Goal: Task Accomplishment & Management: Use online tool/utility

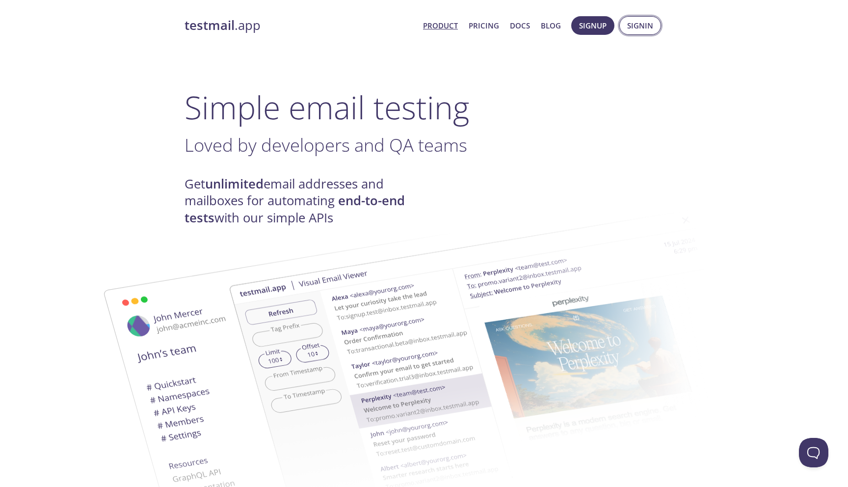
click at [638, 22] on span "Signin" at bounding box center [640, 25] width 26 height 13
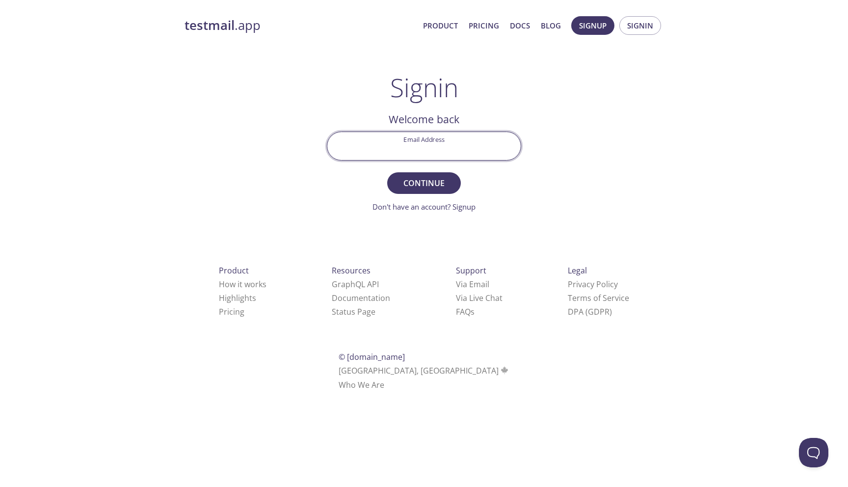
click at [460, 153] on input "Email Address" at bounding box center [423, 146] width 193 height 28
type input "[PERSON_NAME]"
type input "[PERSON_NAME][EMAIL_ADDRESS][PERSON_NAME][DOMAIN_NAME]"
click at [387, 172] on button "Continue" at bounding box center [424, 183] width 74 height 22
click at [452, 137] on input "Signin Security Code" at bounding box center [423, 146] width 193 height 28
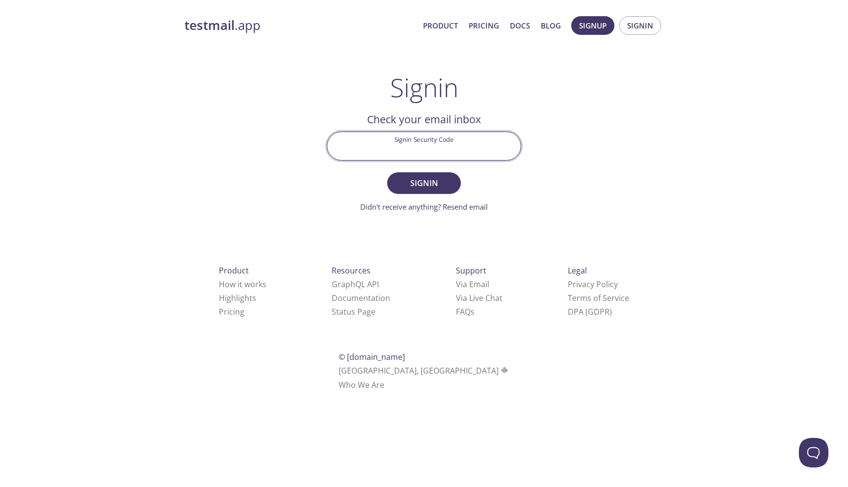
paste input "PZJTK2B"
type input "PZJTK2B"
click at [431, 181] on span "Signin" at bounding box center [424, 183] width 52 height 14
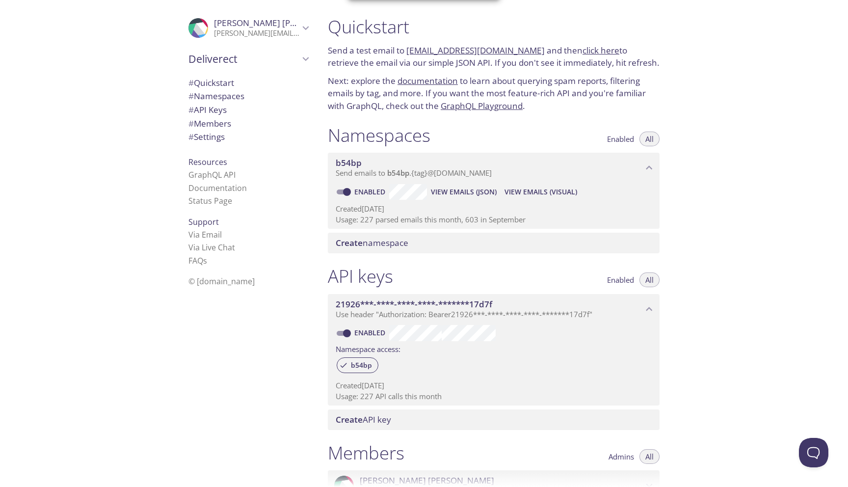
click at [693, 205] on div "Quickstart Send a test email to [EMAIL_ADDRESS][DOMAIN_NAME] and then click her…" at bounding box center [584, 243] width 528 height 487
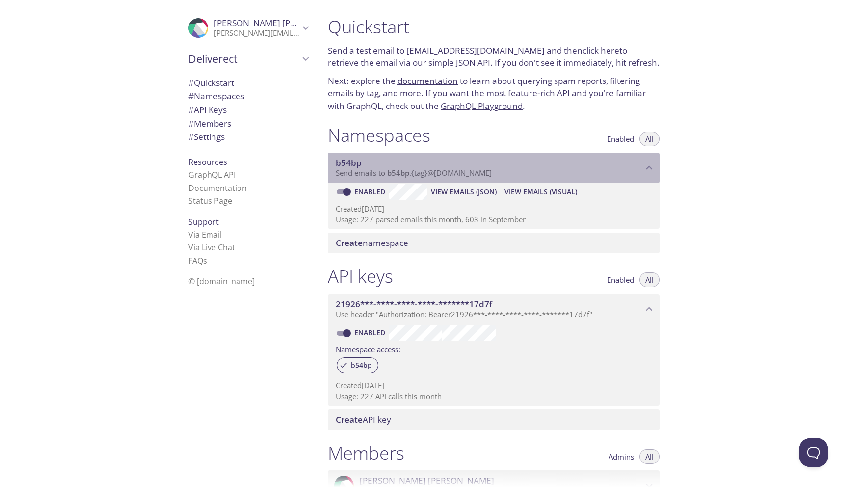
drag, startPoint x: 389, startPoint y: 176, endPoint x: 520, endPoint y: 173, distance: 131.5
click at [521, 173] on p "Send emails to b54bp . {tag} @[DOMAIN_NAME]" at bounding box center [489, 173] width 307 height 10
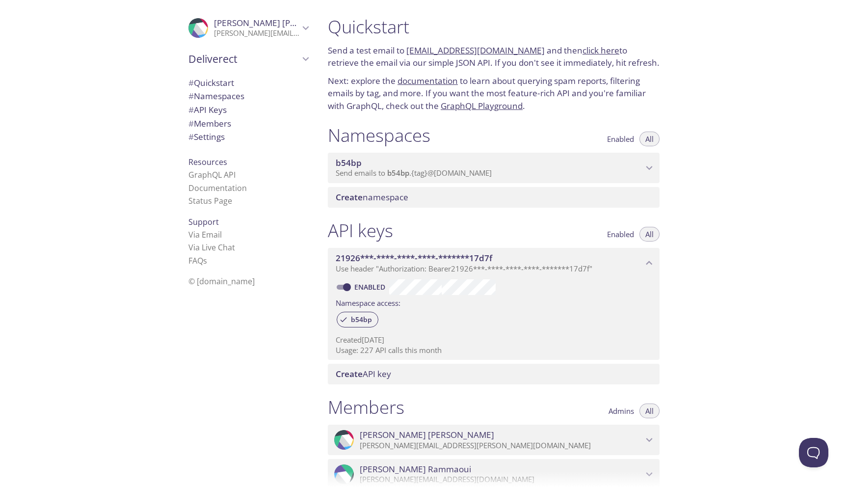
click at [520, 173] on p "Send emails to b54bp . {tag} @[DOMAIN_NAME]" at bounding box center [489, 173] width 307 height 10
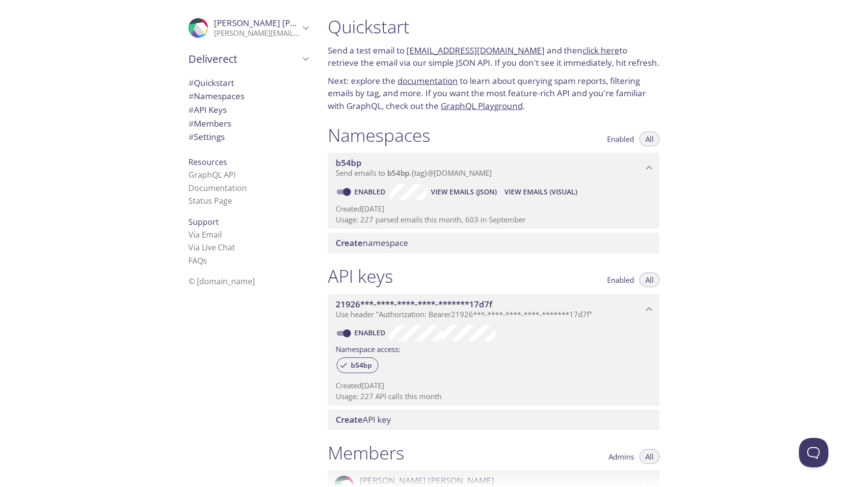
click at [475, 190] on span "View Emails (JSON)" at bounding box center [464, 192] width 66 height 12
click at [537, 191] on span "View Emails (Visual)" at bounding box center [540, 192] width 73 height 12
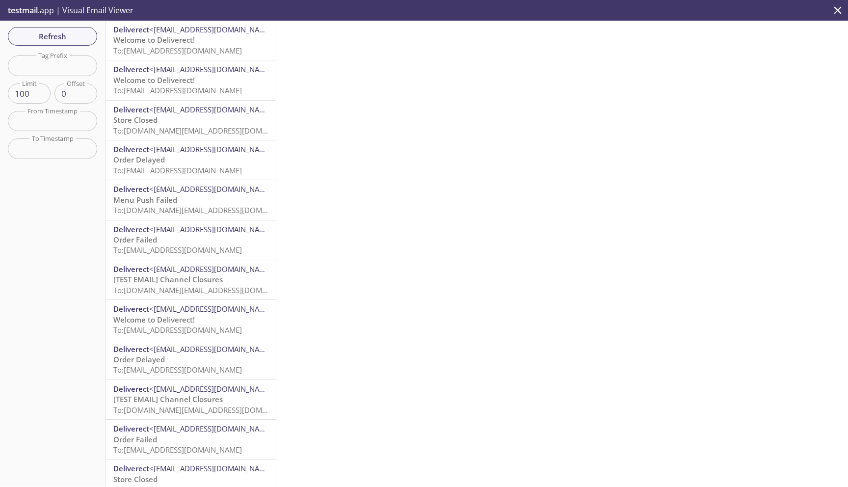
click at [183, 40] on span "Welcome to Deliverect!" at bounding box center [153, 40] width 81 height 10
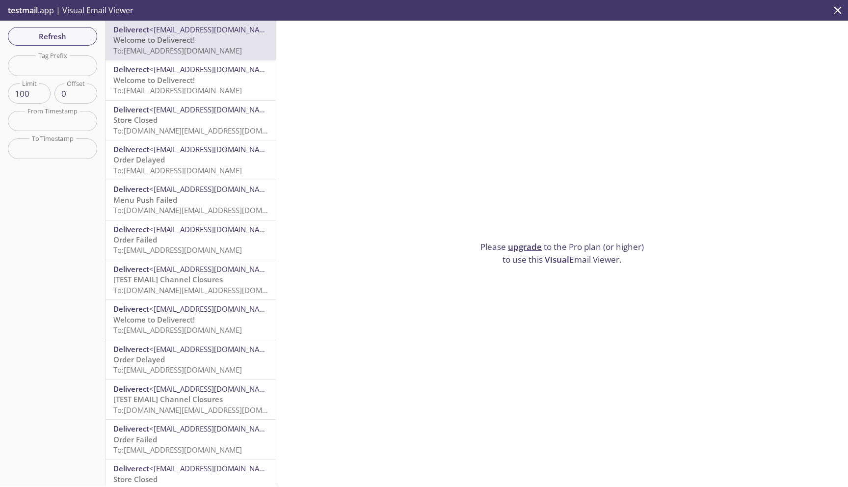
click at [397, 41] on div "Please upgrade to the Pro plan (or higher) to use this Visual Email Viewer." at bounding box center [561, 253] width 571 height 465
click at [835, 14] on icon "close" at bounding box center [837, 10] width 13 height 13
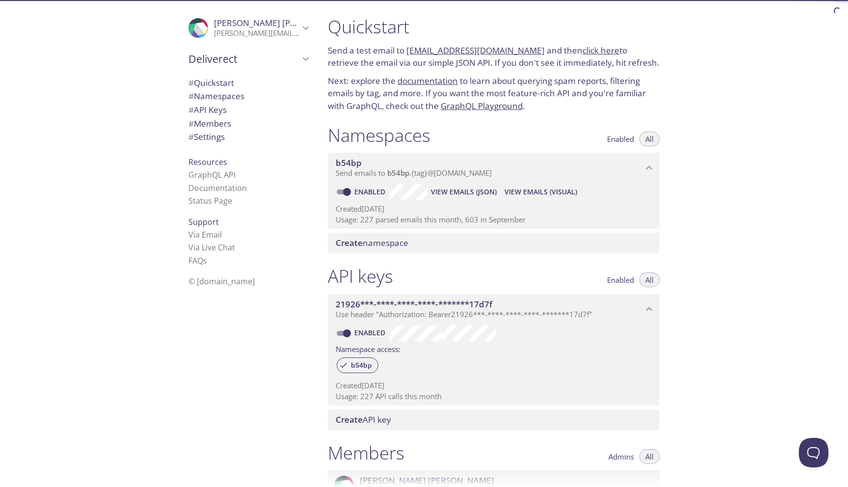
click at [716, 156] on div "Quickstart Send a test email to [EMAIL_ADDRESS][DOMAIN_NAME] and then click her…" at bounding box center [584, 243] width 528 height 487
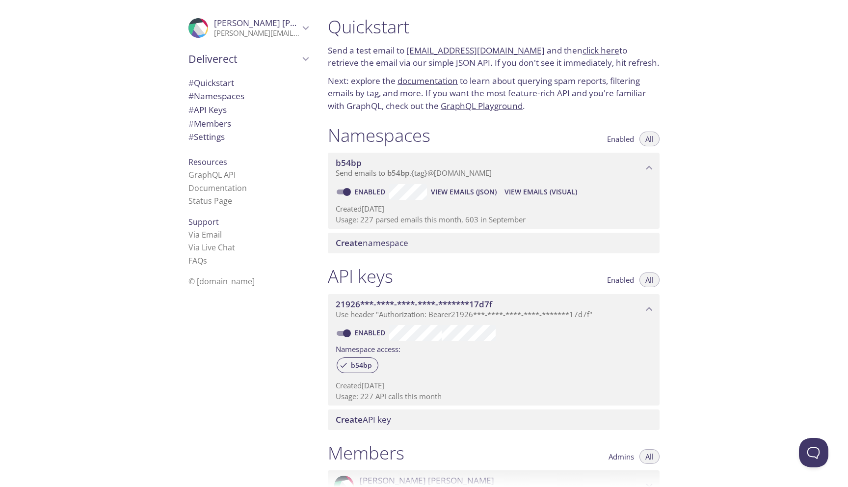
click at [716, 156] on div "Quickstart Send a test email to [EMAIL_ADDRESS][DOMAIN_NAME] and then click her…" at bounding box center [584, 243] width 528 height 487
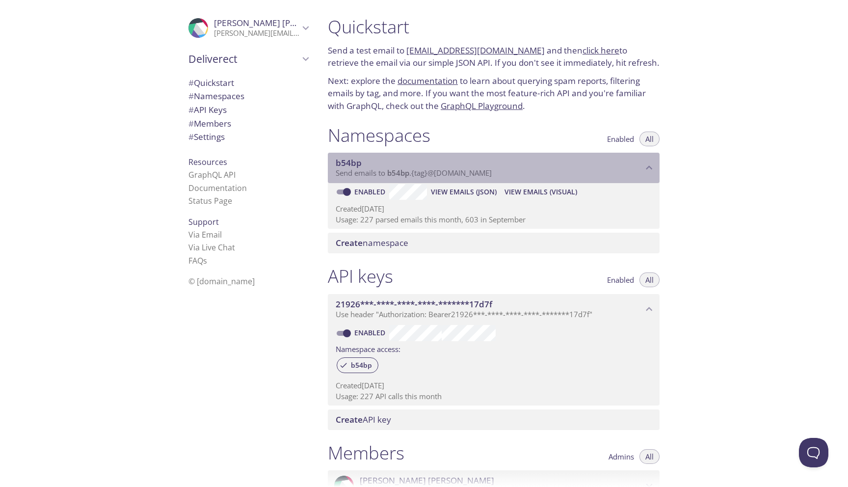
drag, startPoint x: 387, startPoint y: 176, endPoint x: 463, endPoint y: 177, distance: 76.0
click at [461, 177] on span "Send emails to b54bp . {tag} @[DOMAIN_NAME]" at bounding box center [414, 173] width 156 height 10
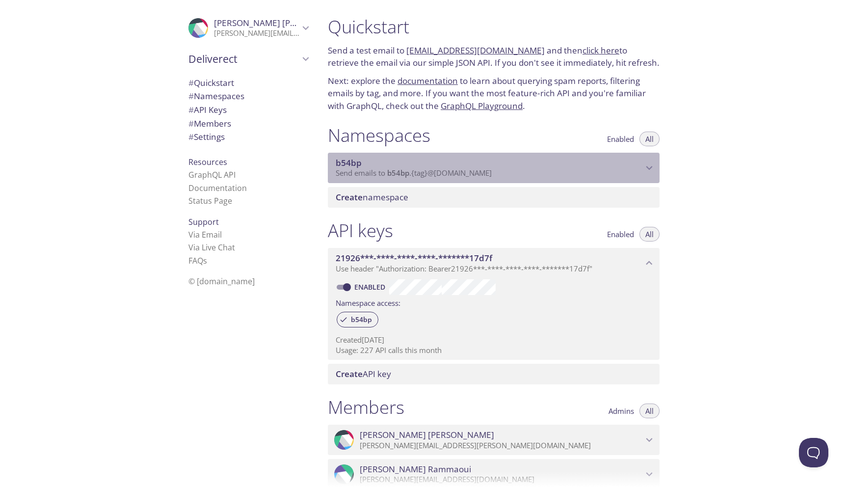
click at [465, 174] on span "Send emails to b54bp . {tag} @[DOMAIN_NAME]" at bounding box center [414, 173] width 156 height 10
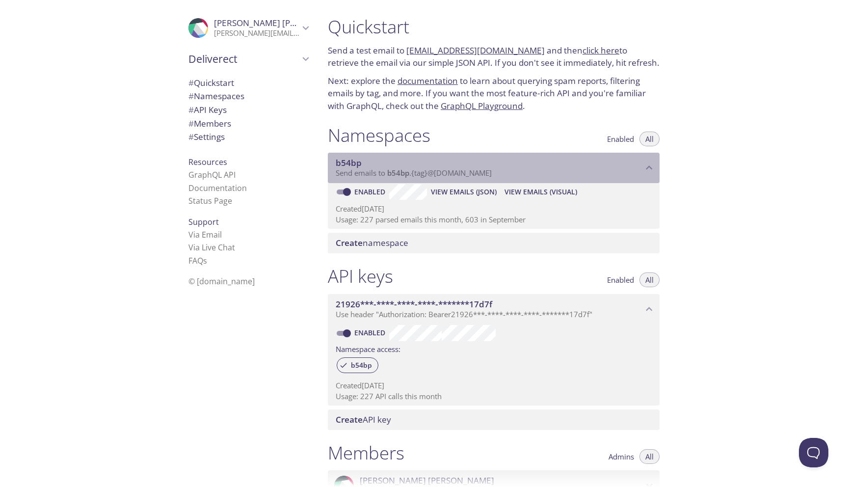
drag, startPoint x: 499, startPoint y: 175, endPoint x: 386, endPoint y: 175, distance: 113.3
click at [386, 175] on p "Send emails to b54bp . {tag} @[DOMAIN_NAME]" at bounding box center [489, 173] width 307 height 10
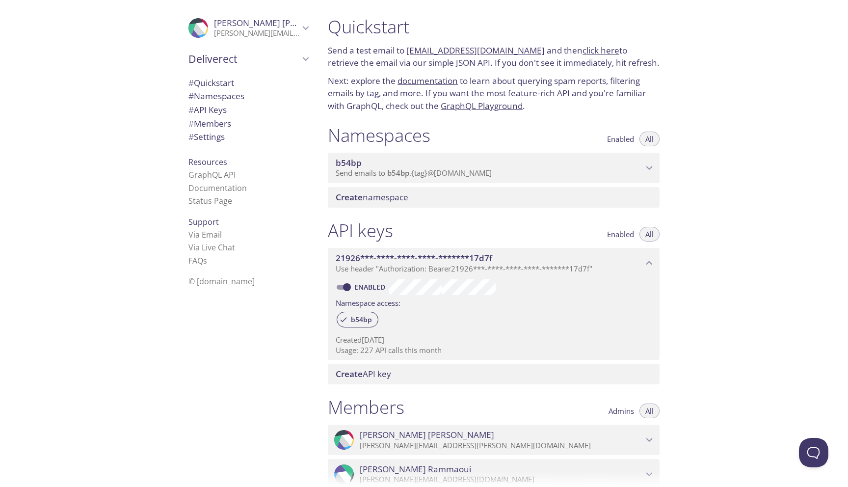
click at [394, 173] on span "b54bp" at bounding box center [398, 173] width 22 height 10
